Goal: Register for event/course

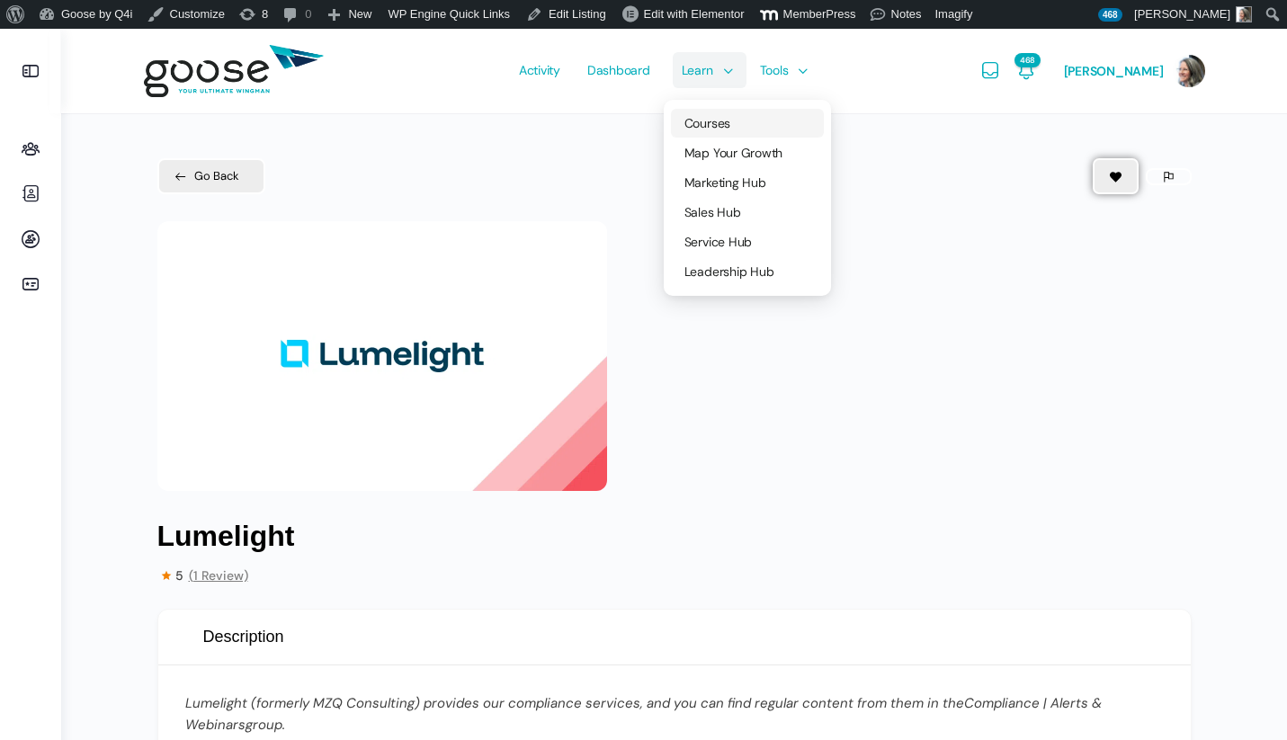
click at [715, 129] on span "Courses" at bounding box center [708, 123] width 46 height 16
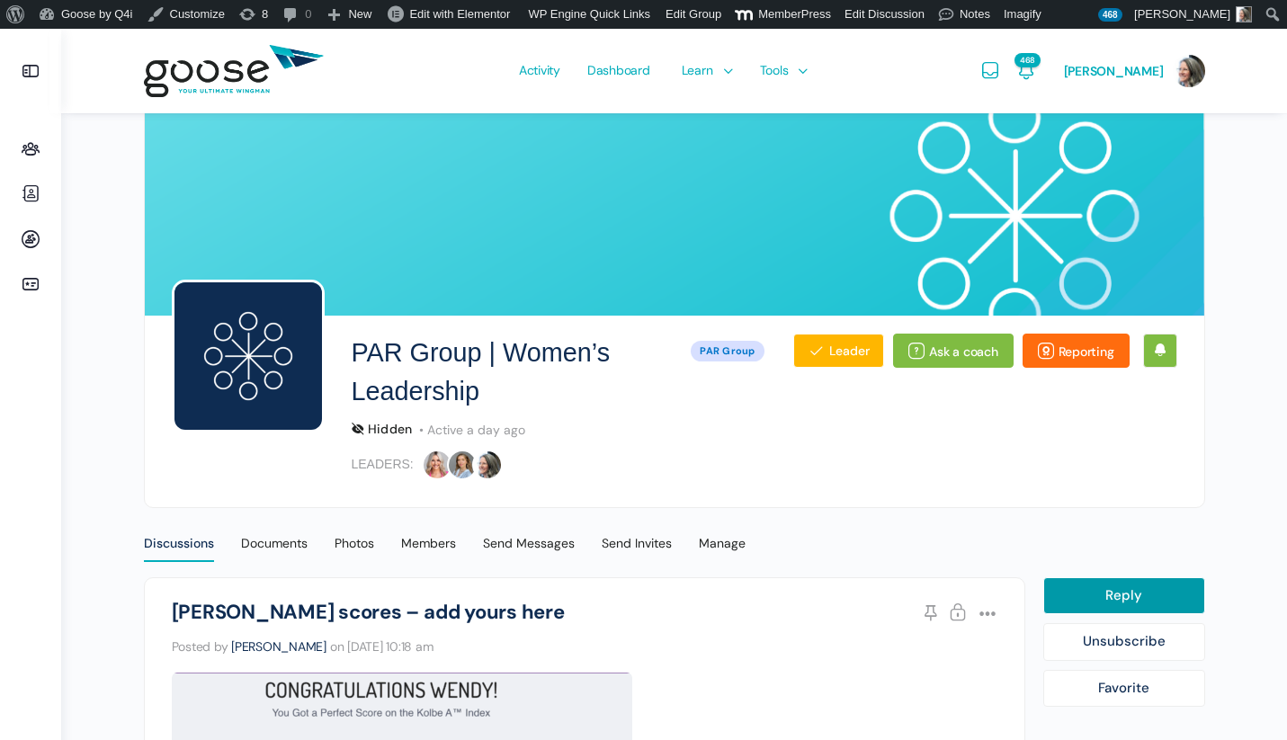
scroll to position [392, 0]
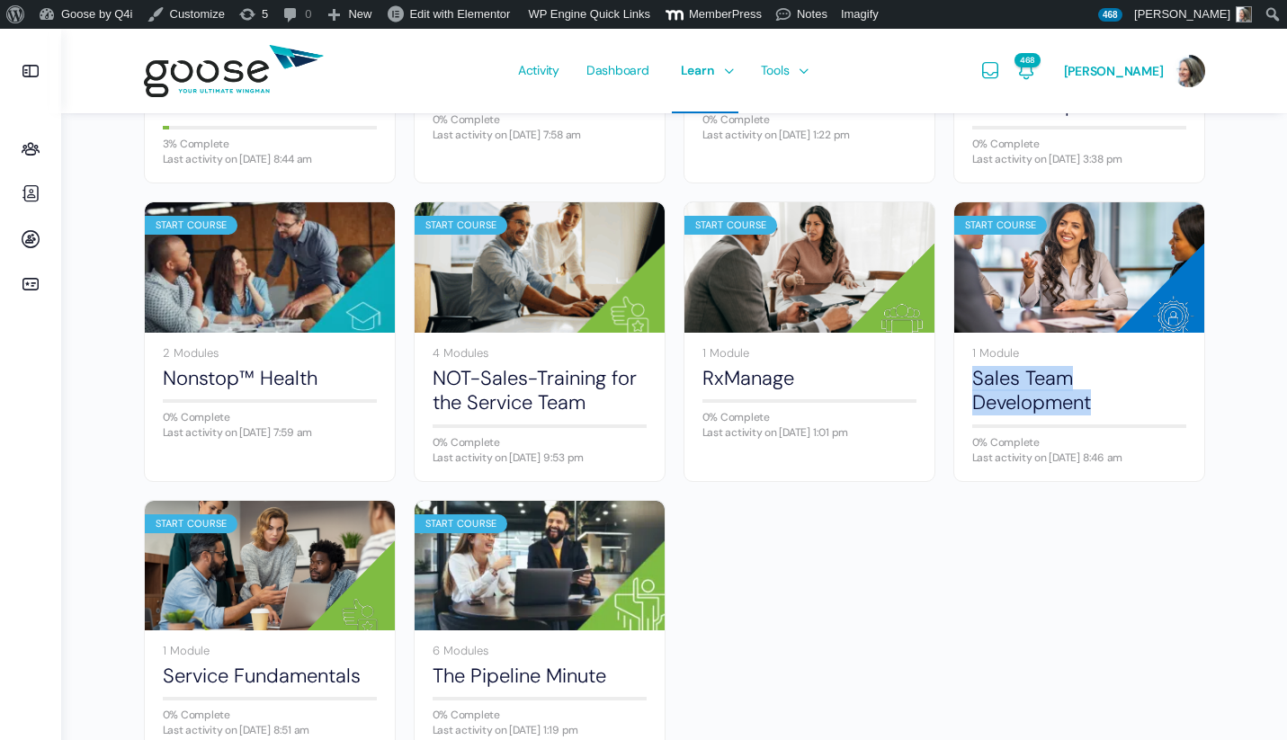
scroll to position [1018, 0]
